Goal: Information Seeking & Learning: Understand process/instructions

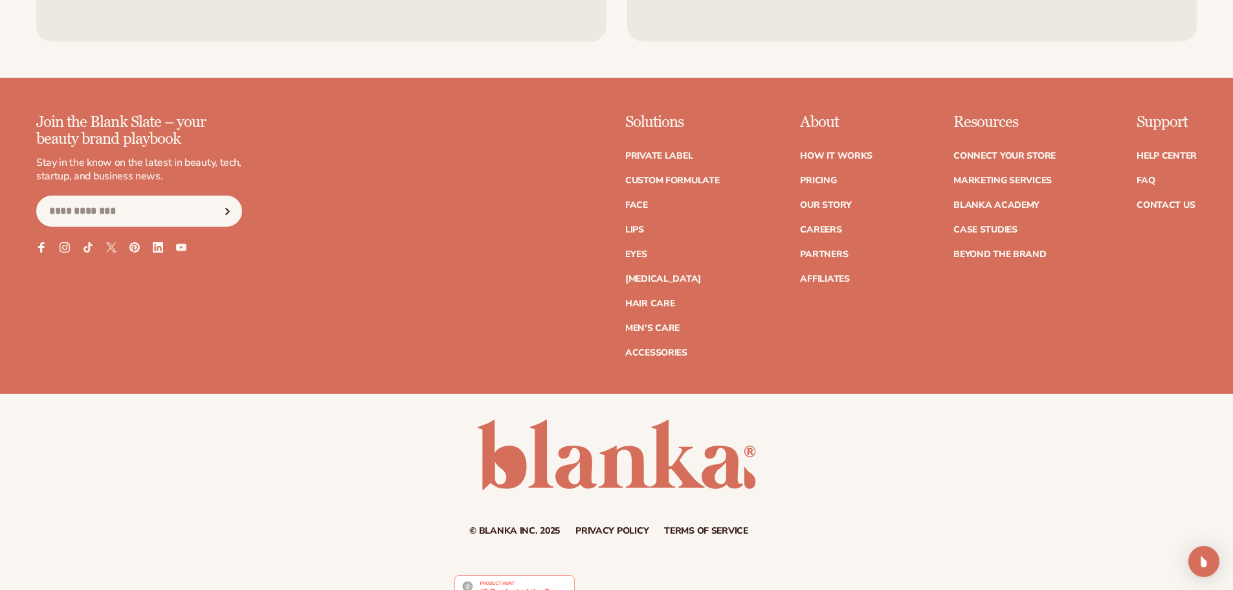
scroll to position [2559, 0]
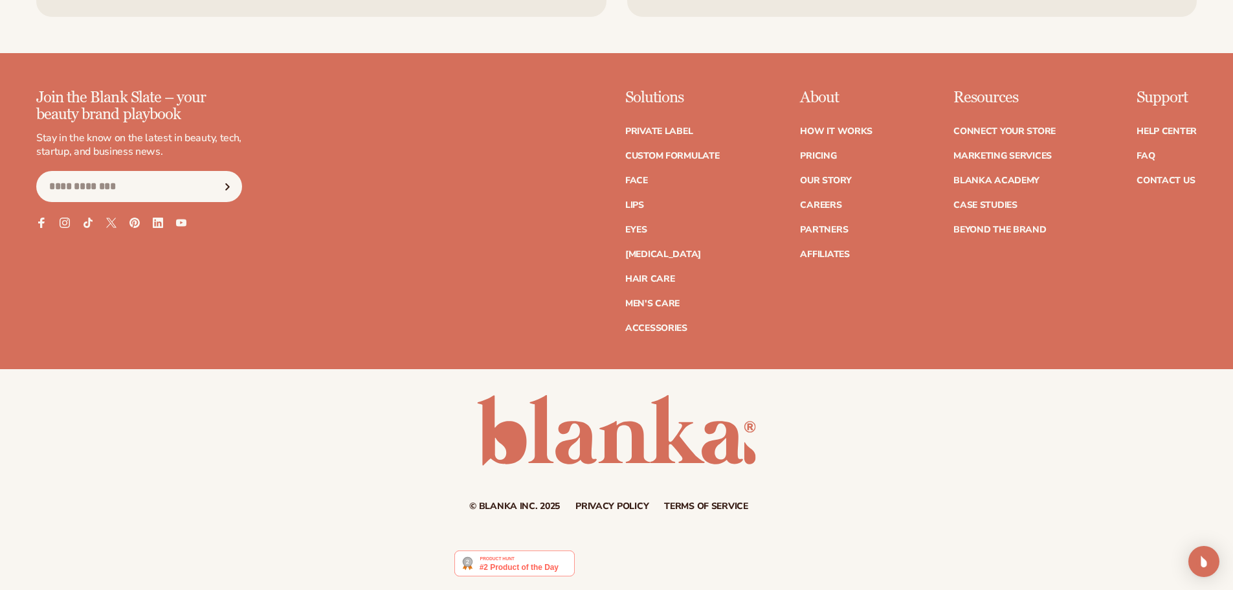
click at [486, 568] on img at bounding box center [514, 563] width 120 height 26
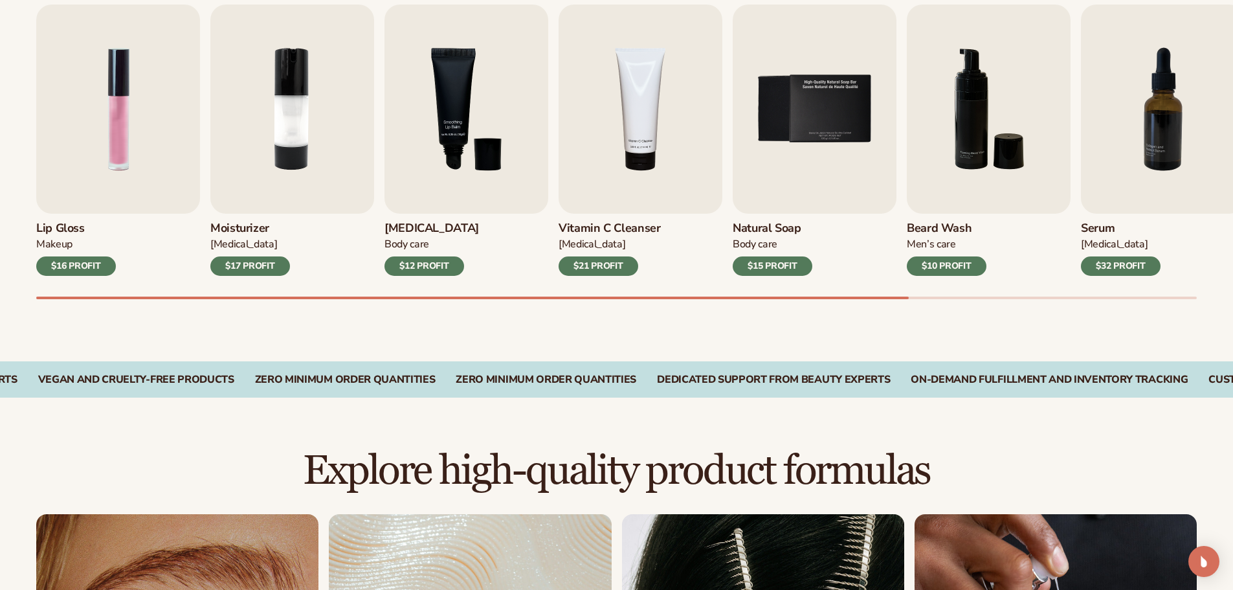
scroll to position [0, 0]
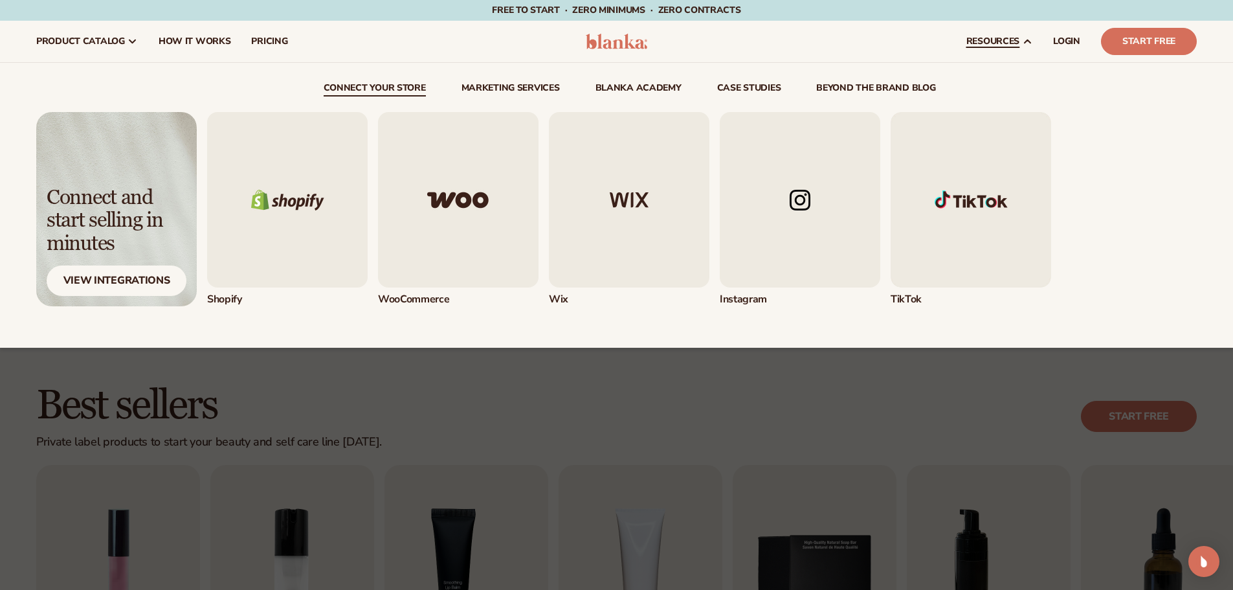
click at [252, 198] on img "1 / 5" at bounding box center [287, 199] width 161 height 175
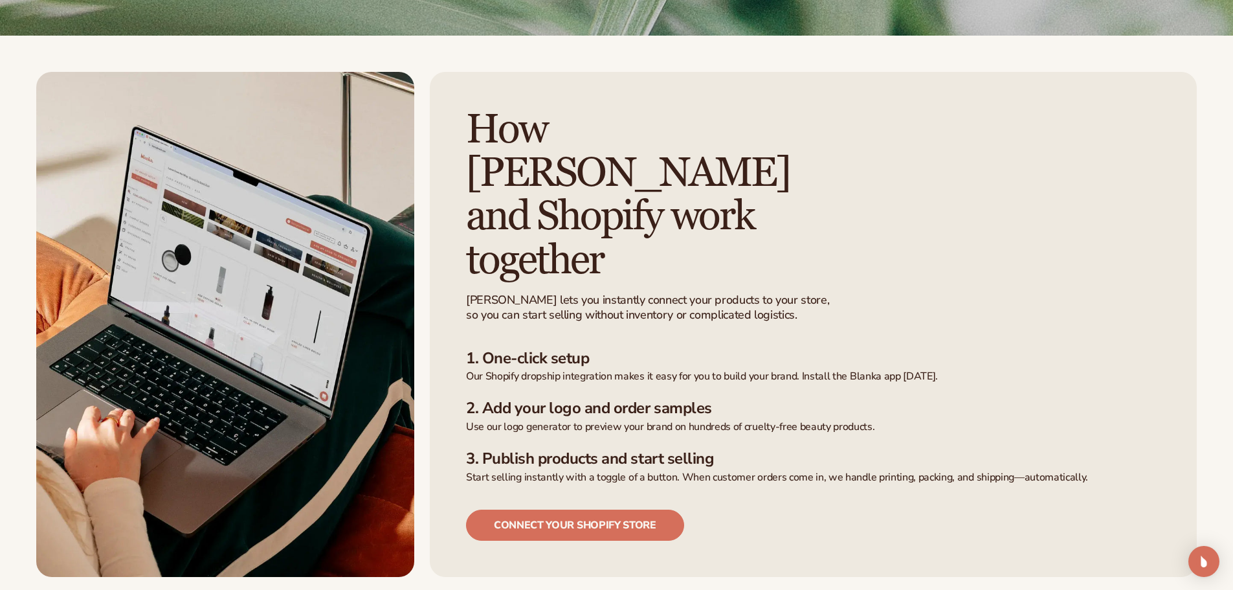
scroll to position [324, 0]
